Goal: Find specific page/section: Find specific page/section

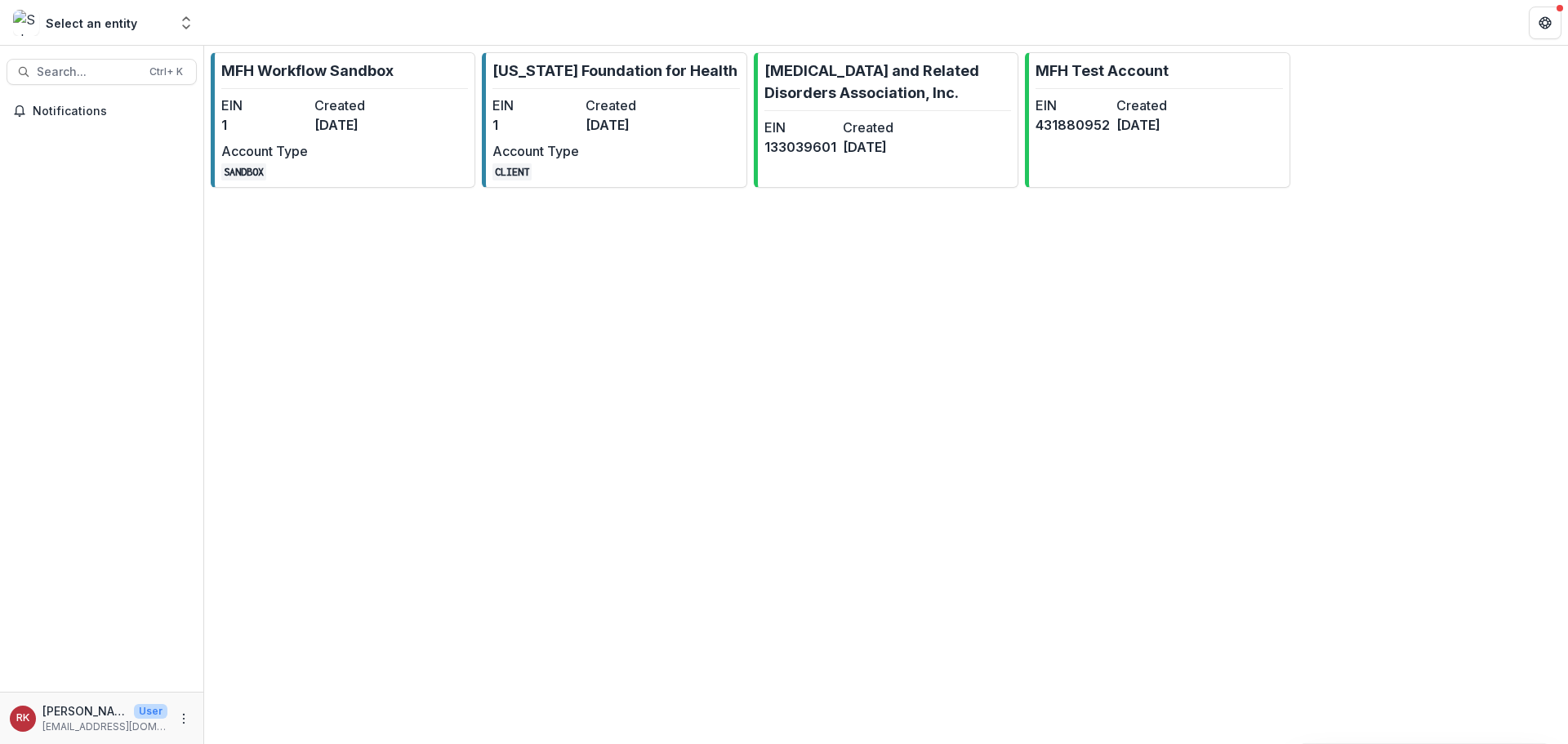
click at [477, 119] on div "MFH Workflow Sandbox EIN 1 Created [DATE] Account Type SANDBOX [US_STATE] Found…" at bounding box center [886, 120] width 1364 height 149
click at [517, 124] on dd "1" at bounding box center [536, 125] width 87 height 20
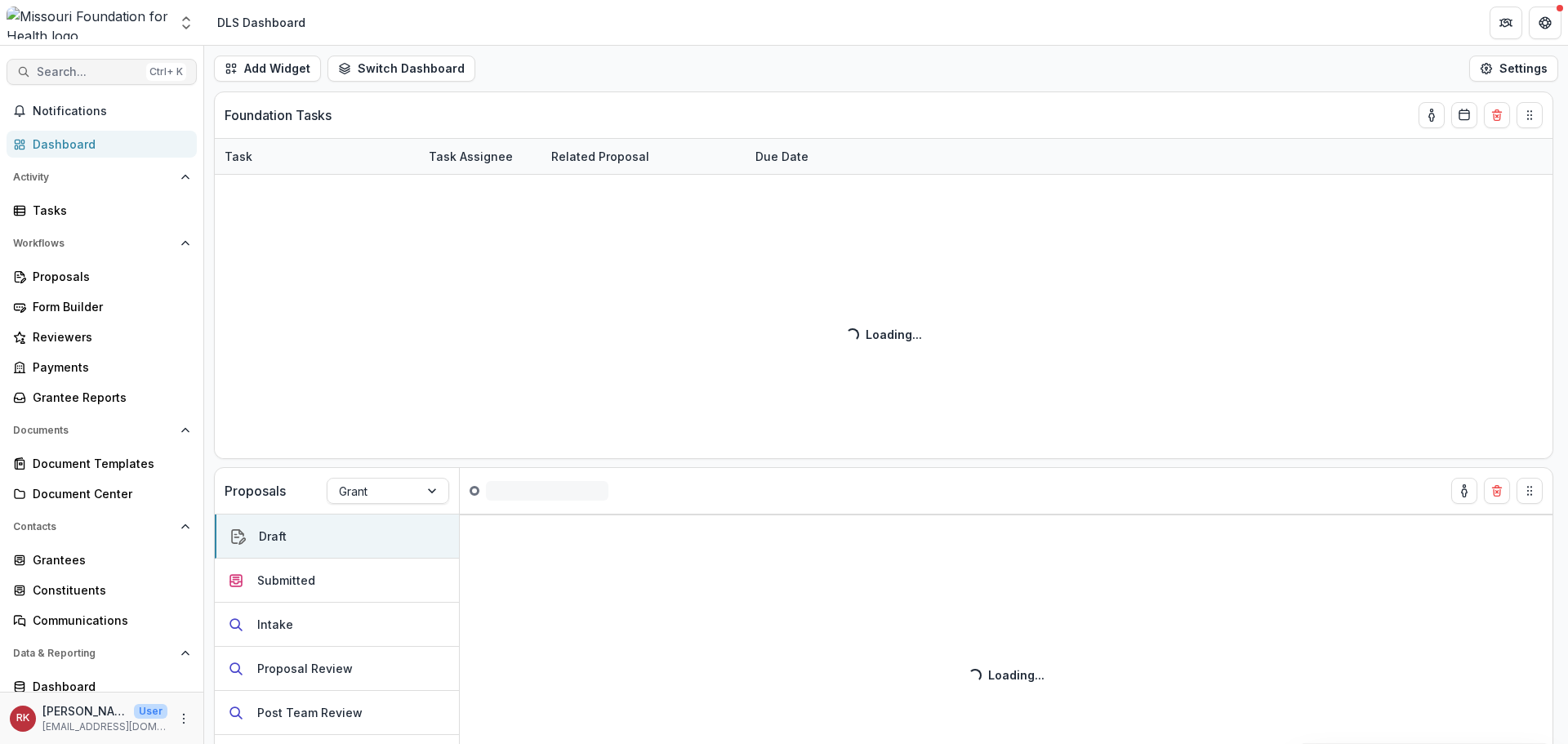
click at [84, 72] on span "Search..." at bounding box center [87, 72] width 103 height 14
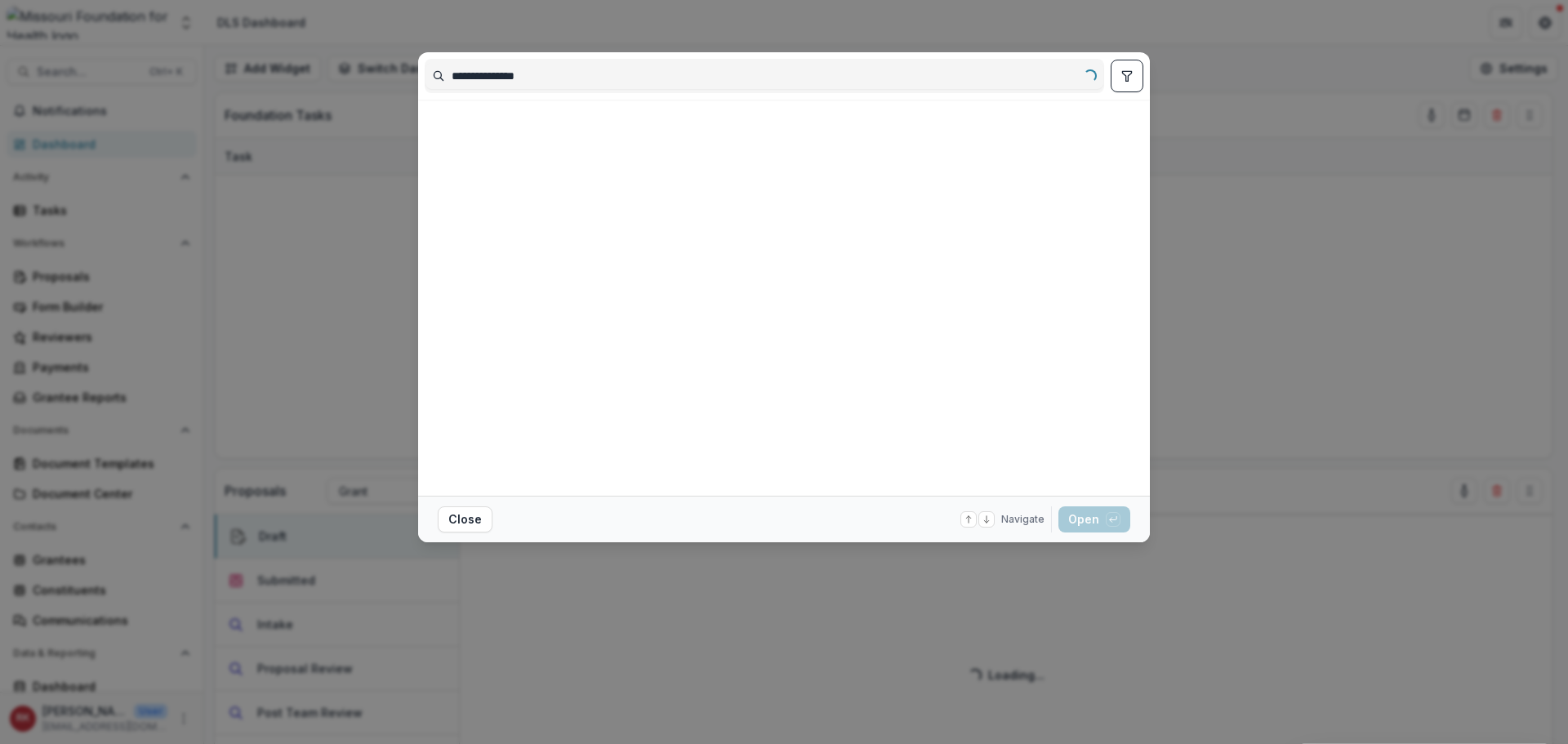
click at [1135, 80] on button "toggle filters" at bounding box center [1127, 76] width 33 height 33
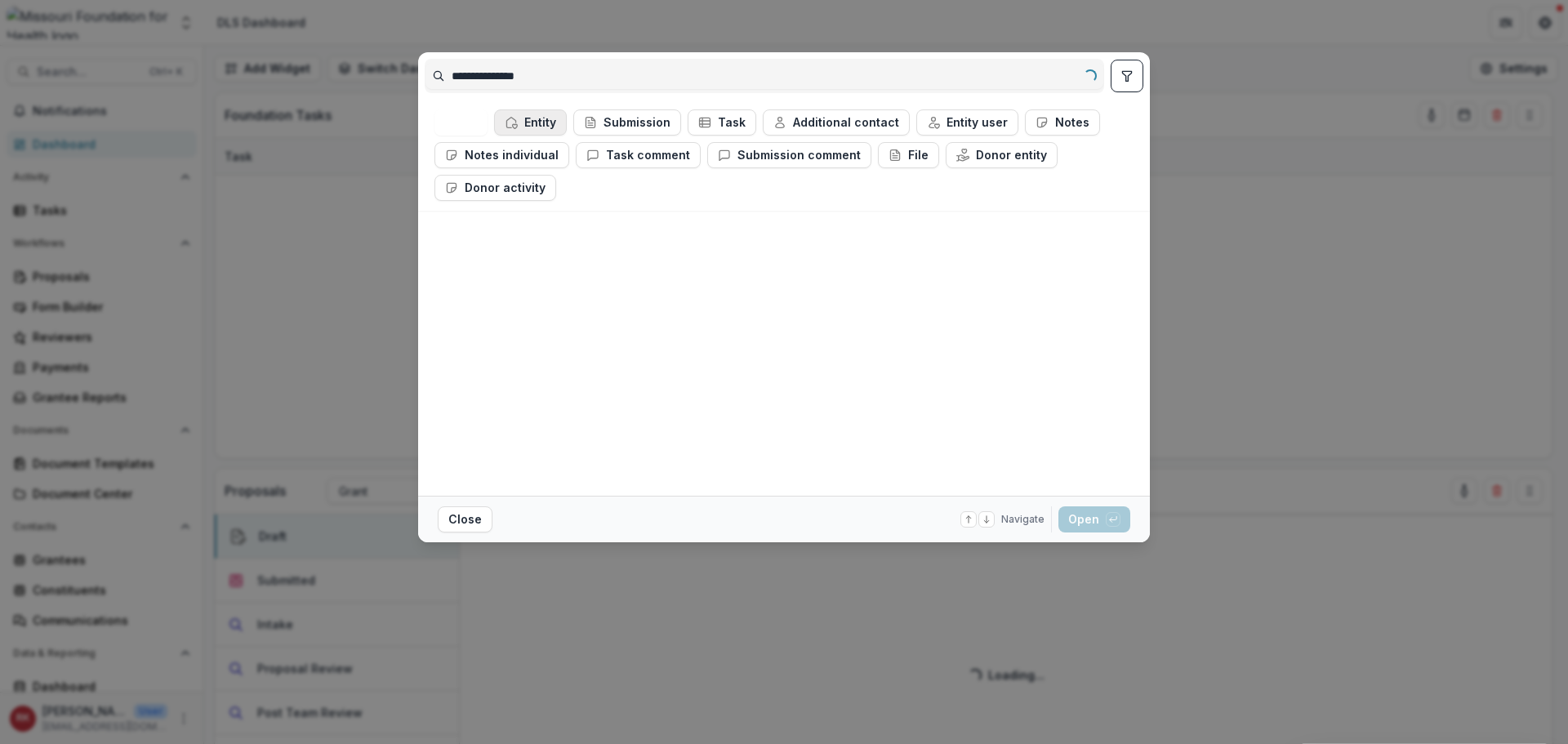
click at [514, 115] on button "Entity" at bounding box center [530, 122] width 73 height 26
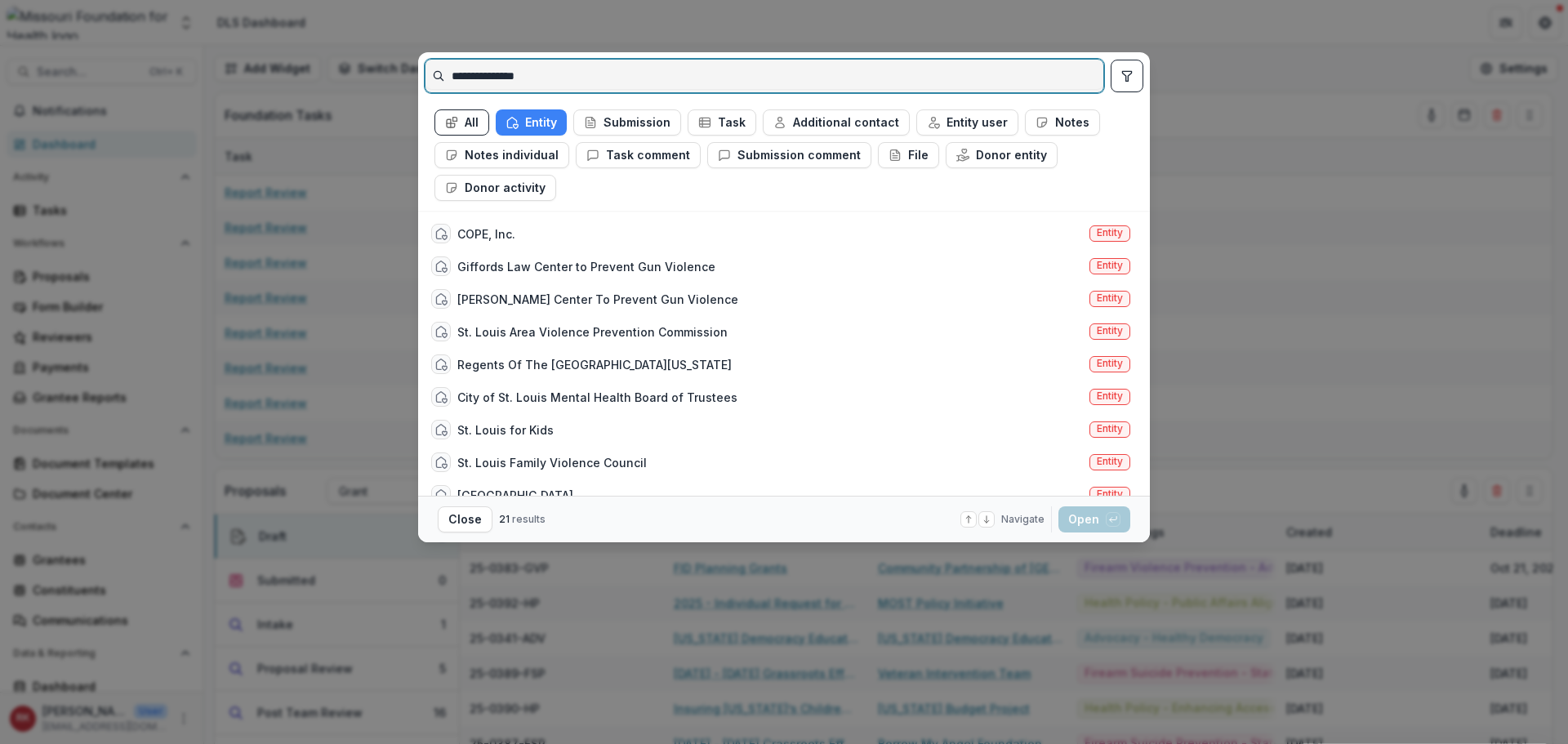
click at [551, 74] on input "**********" at bounding box center [764, 76] width 678 height 26
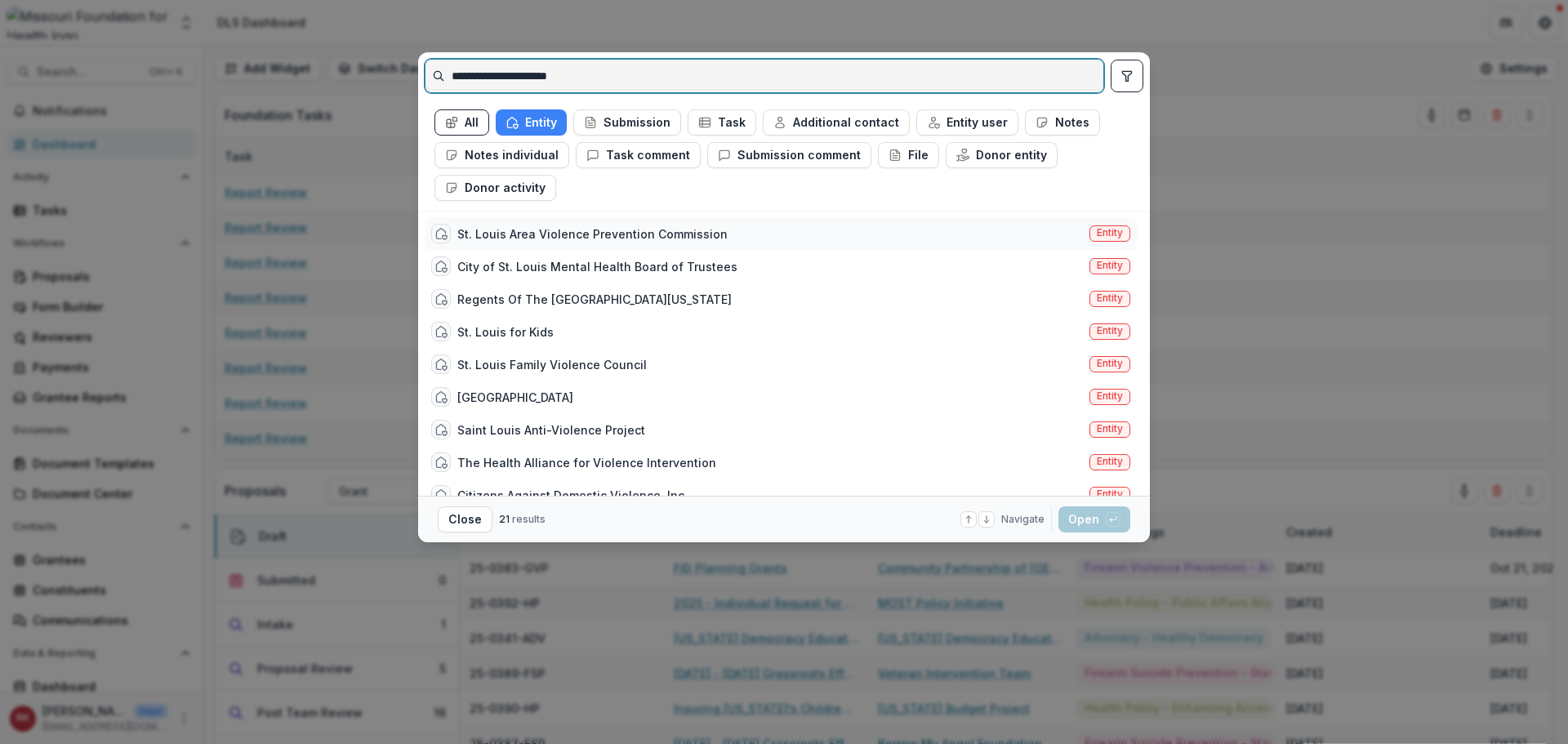
type input "**********"
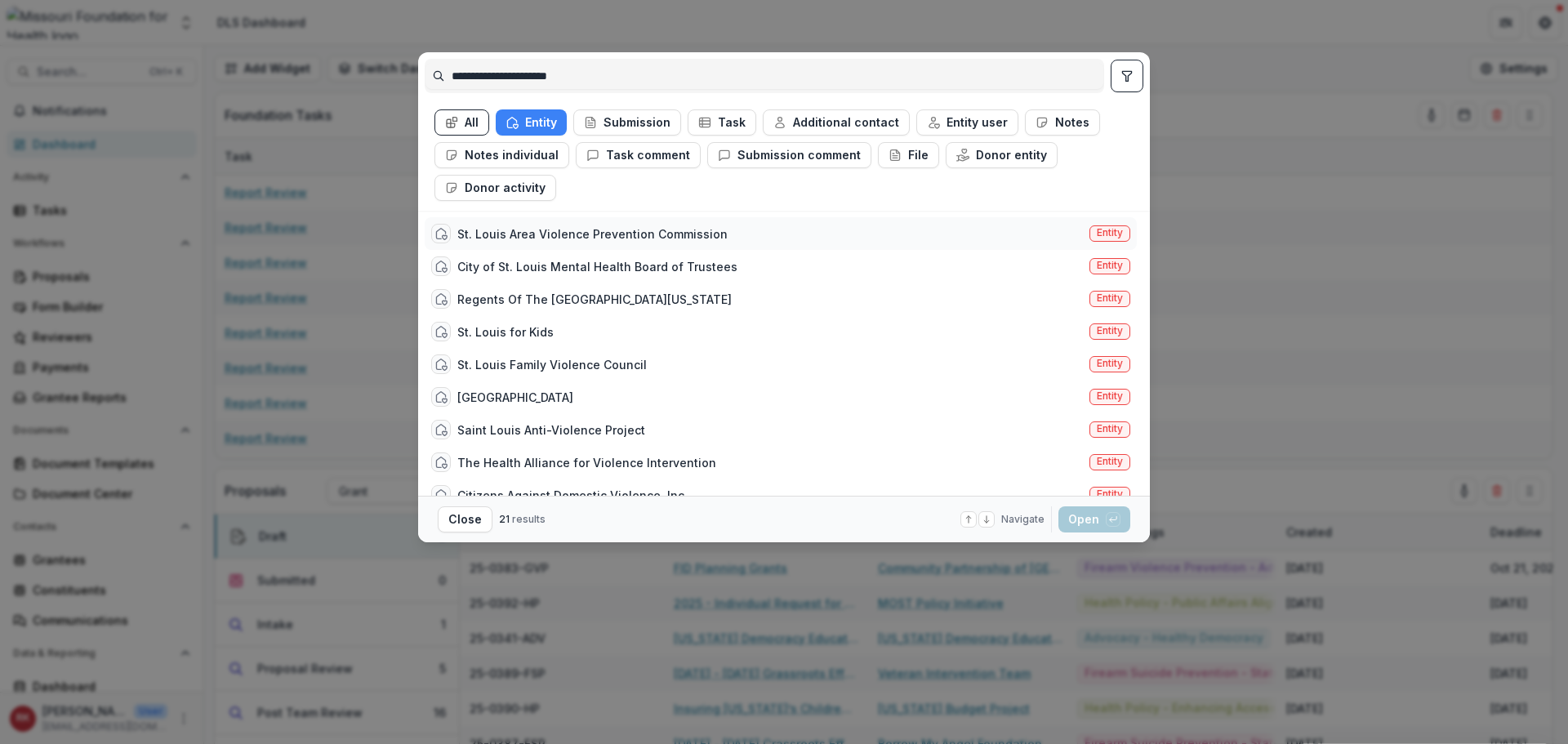
click at [658, 238] on div "St. Louis Area Violence Prevention Commission" at bounding box center [592, 234] width 270 height 17
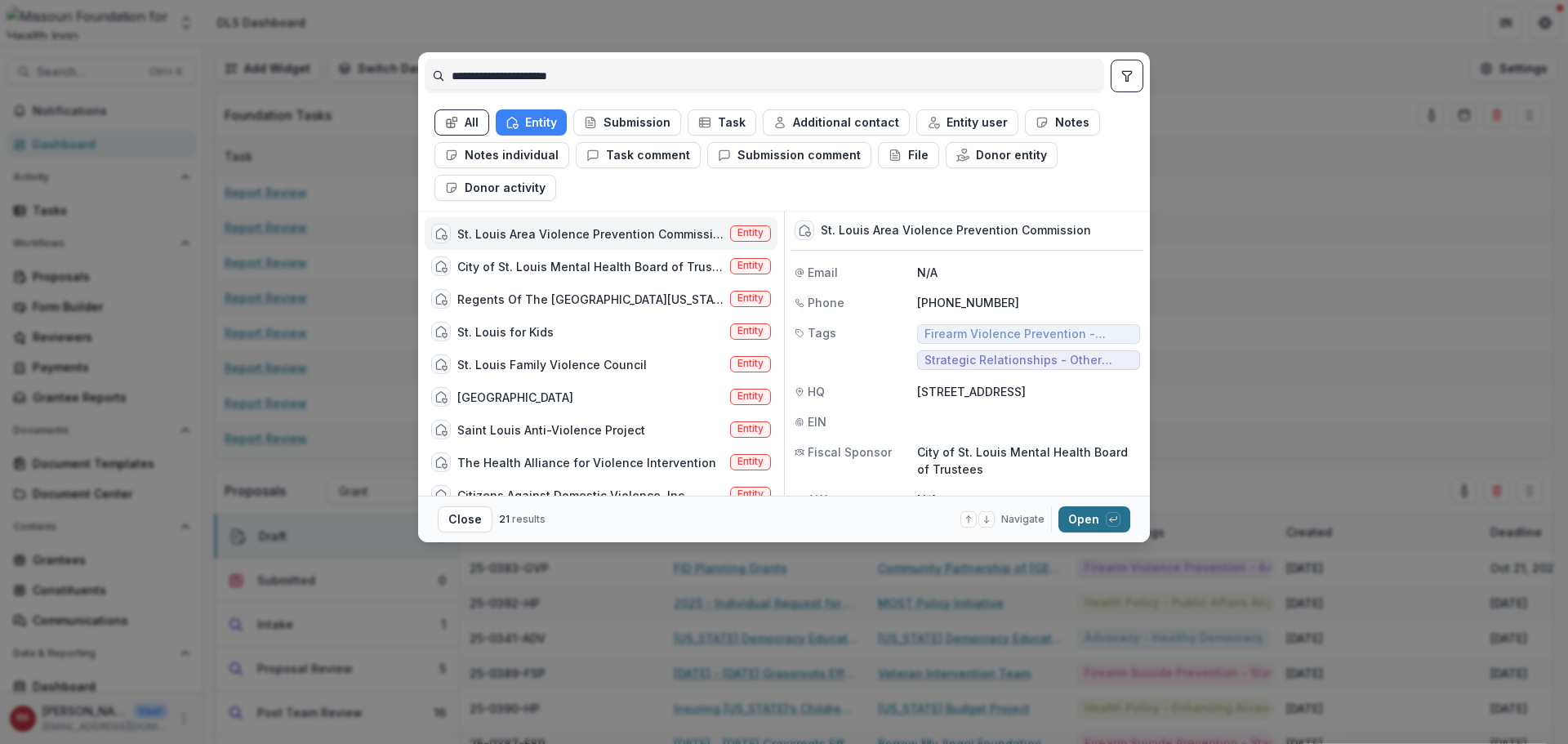
click at [1073, 514] on button "Open with enter key" at bounding box center [1094, 519] width 72 height 26
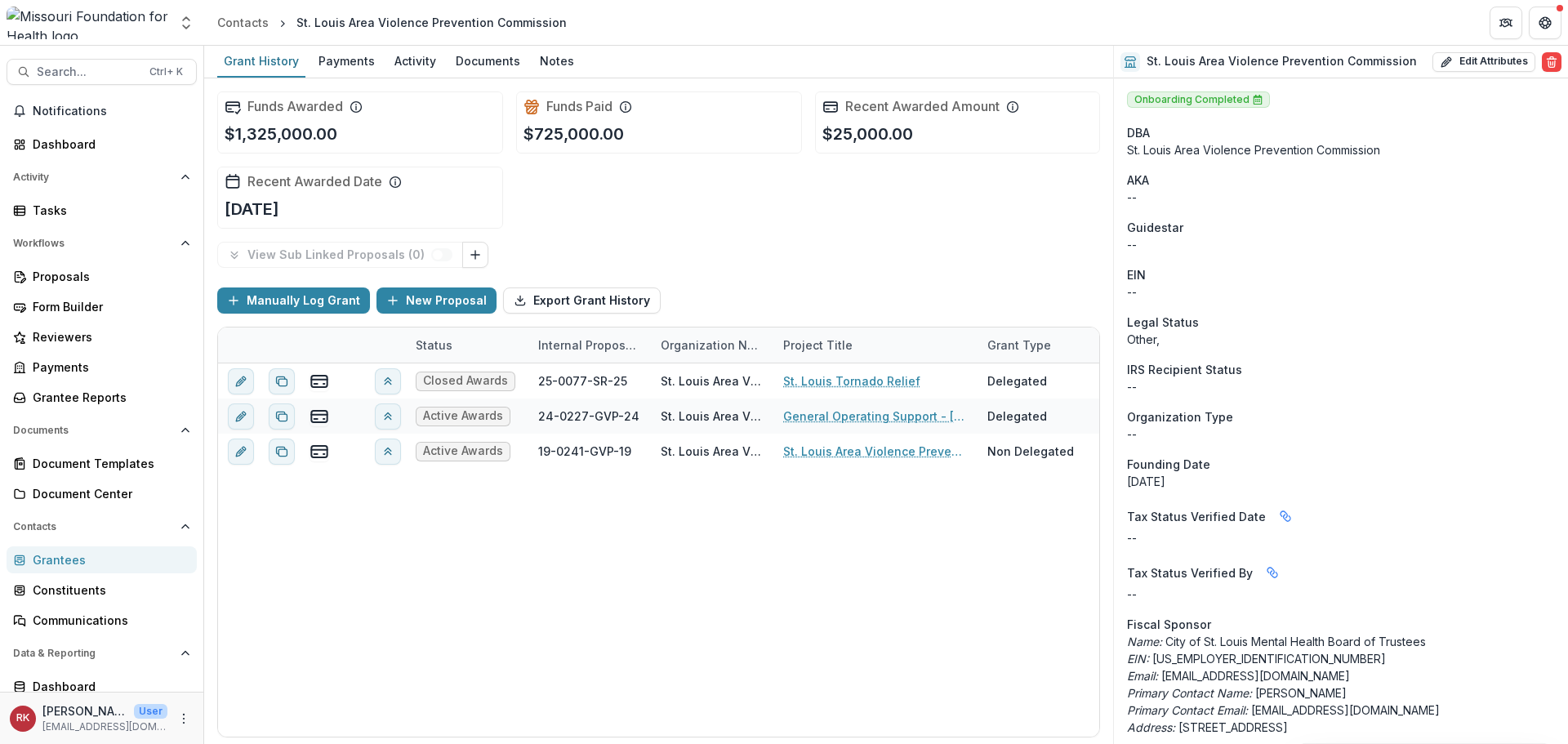
click at [60, 561] on div "Grantees" at bounding box center [108, 560] width 151 height 17
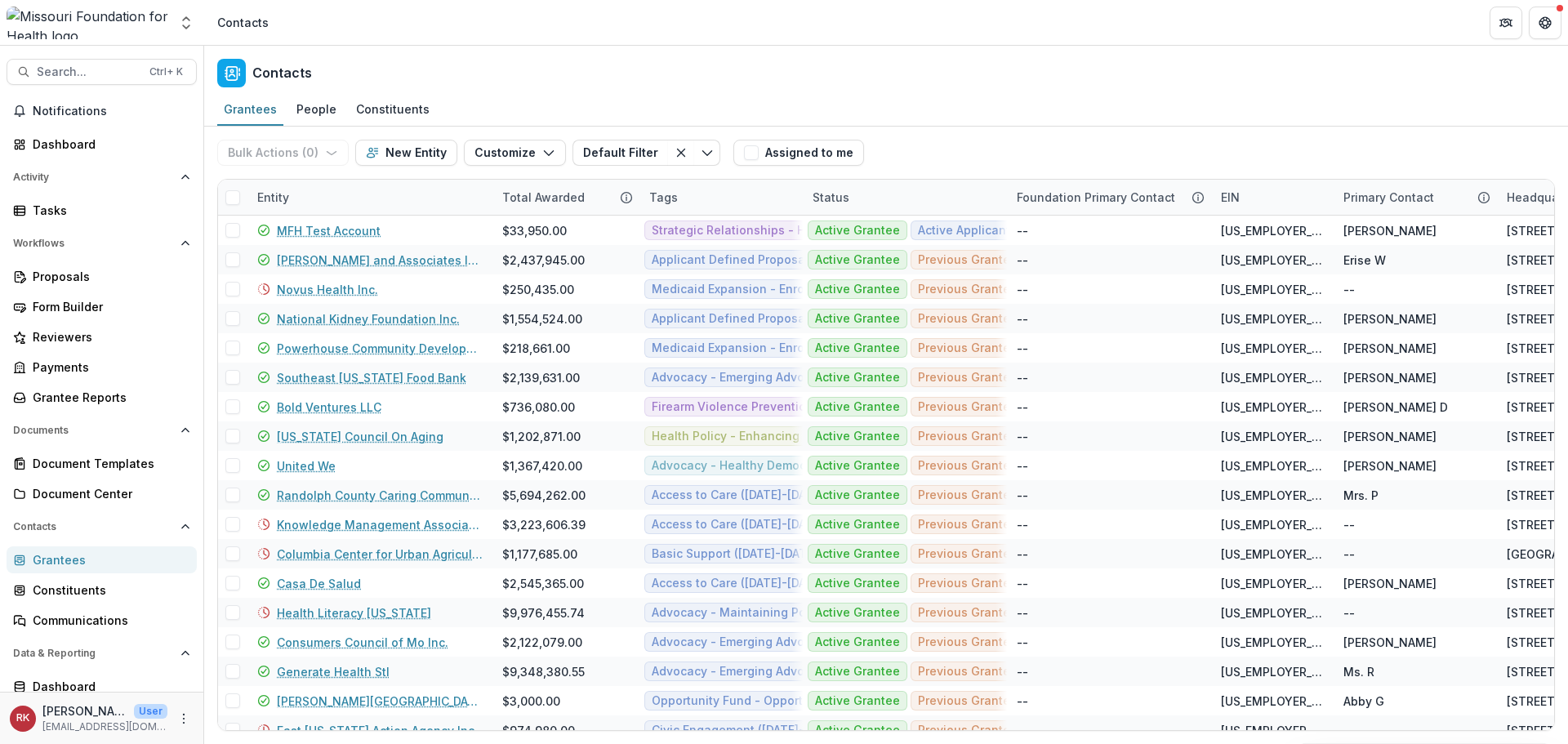
click at [275, 200] on div "Entity" at bounding box center [273, 197] width 51 height 17
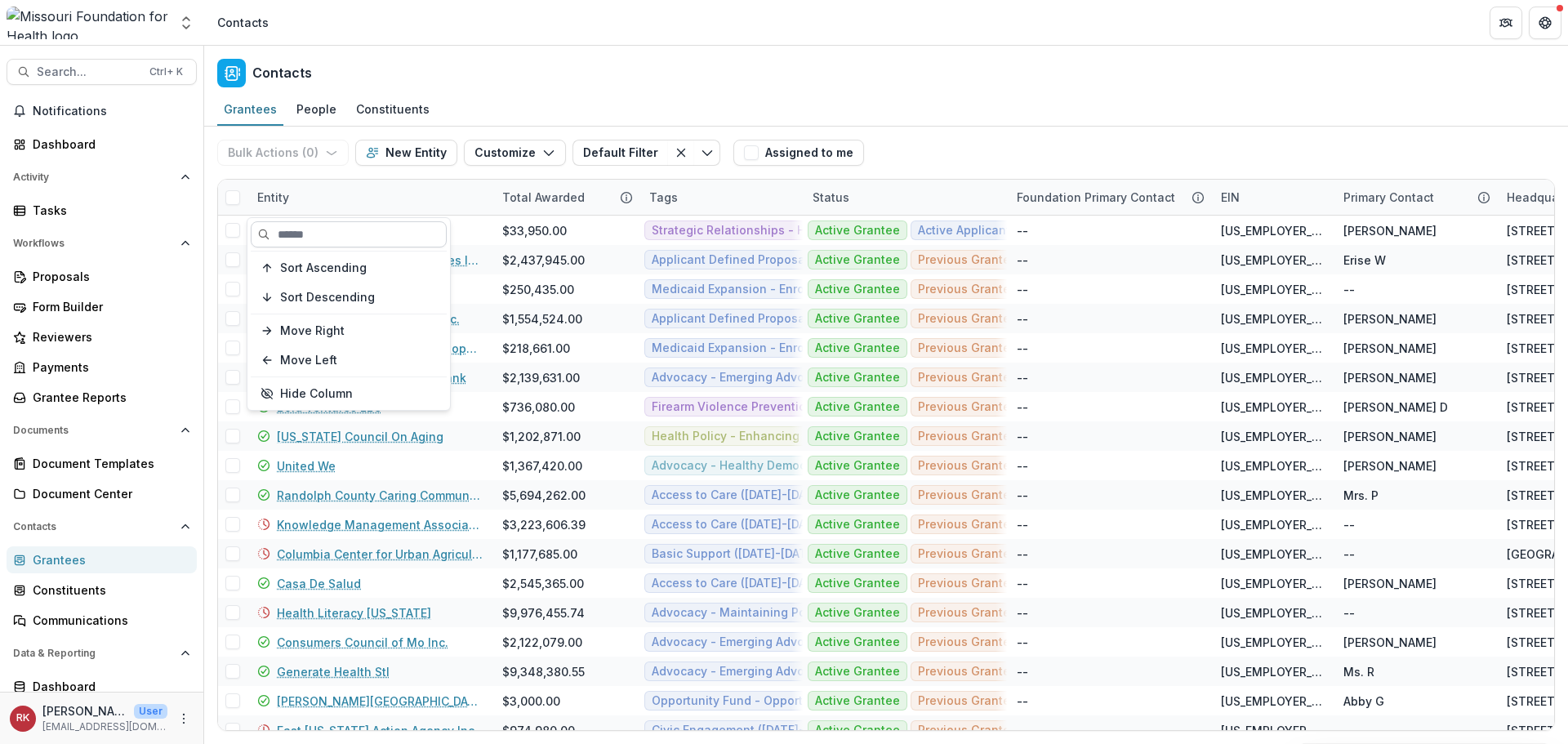
click at [321, 231] on input at bounding box center [349, 234] width 196 height 26
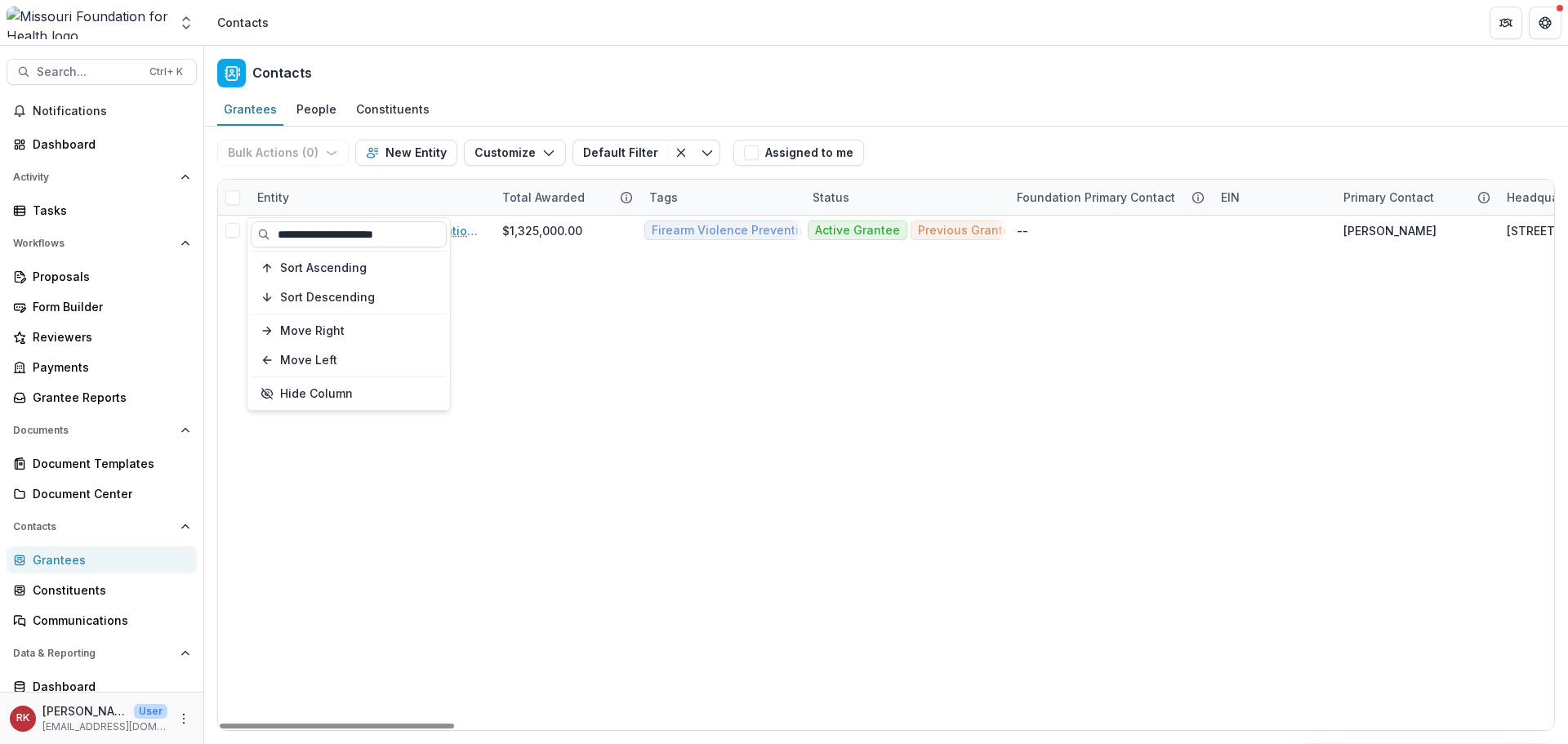
type input "**********"
click at [62, 569] on link "Grantees" at bounding box center [102, 559] width 190 height 27
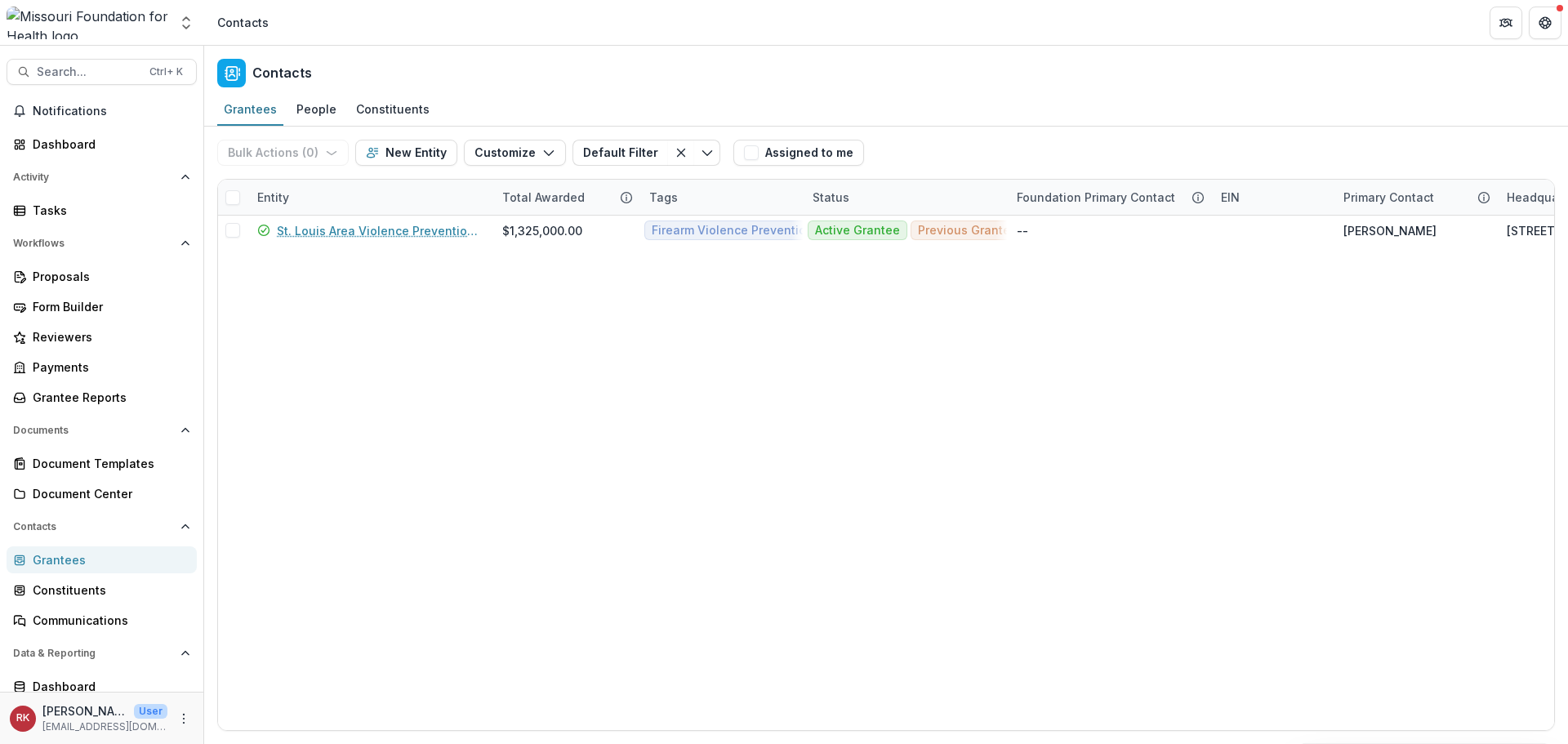
click at [69, 556] on div "Grantees" at bounding box center [108, 560] width 151 height 17
click at [43, 138] on div "Dashboard" at bounding box center [108, 144] width 151 height 17
